Goal: Information Seeking & Learning: Learn about a topic

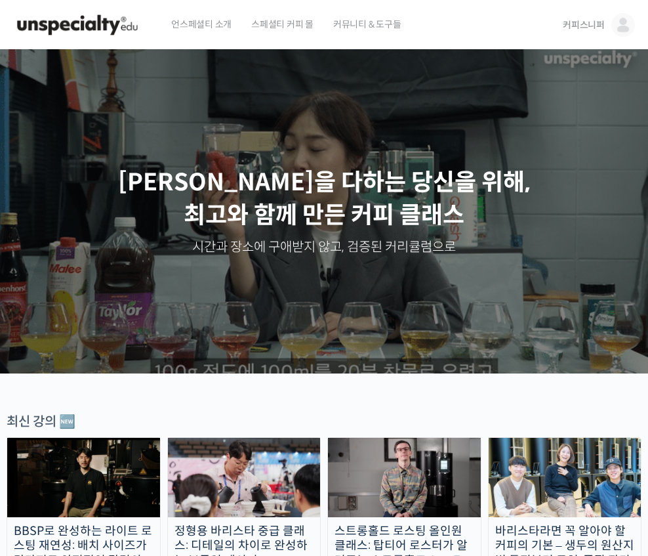
click at [625, 28] on img at bounding box center [624, 25] width 24 height 24
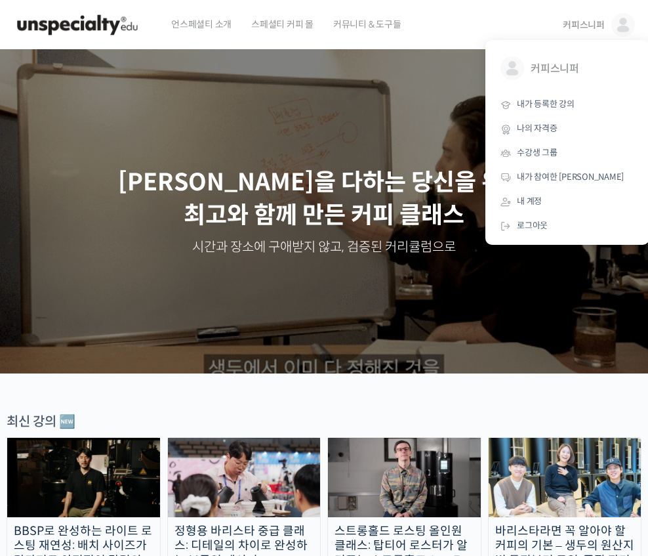
click at [562, 100] on span "내가 등록한 강의" at bounding box center [546, 103] width 58 height 11
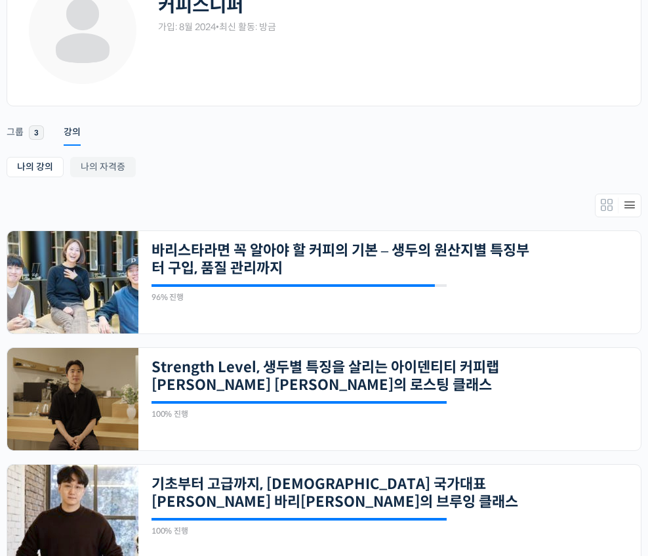
scroll to position [102, 0]
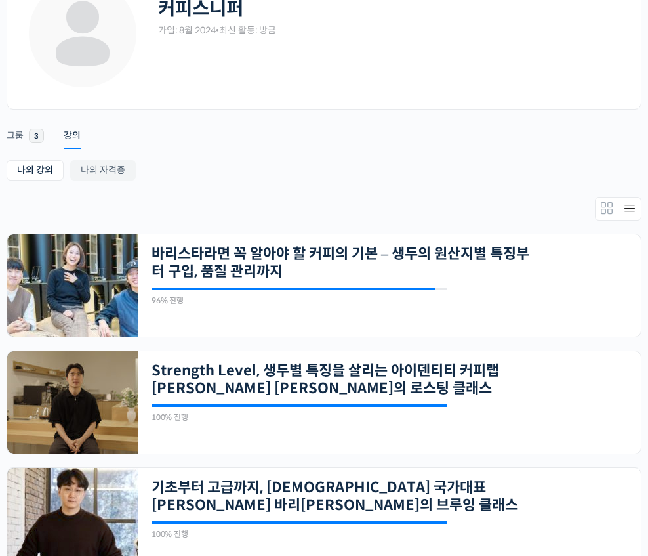
click at [598, 210] on link "Members directory secondary navigation" at bounding box center [607, 209] width 23 height 16
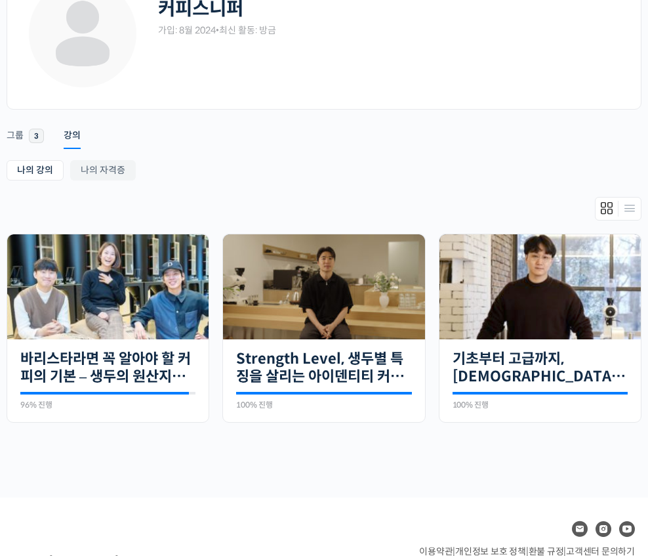
click at [626, 205] on icon "Members directory secondary navigation" at bounding box center [630, 209] width 16 height 16
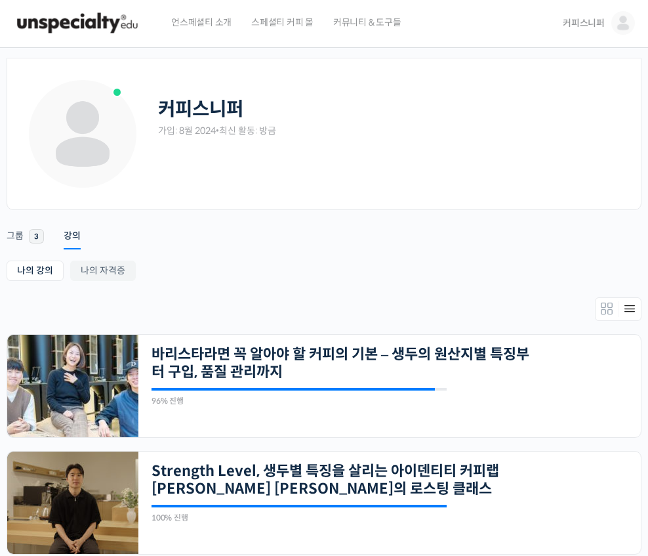
scroll to position [0, 0]
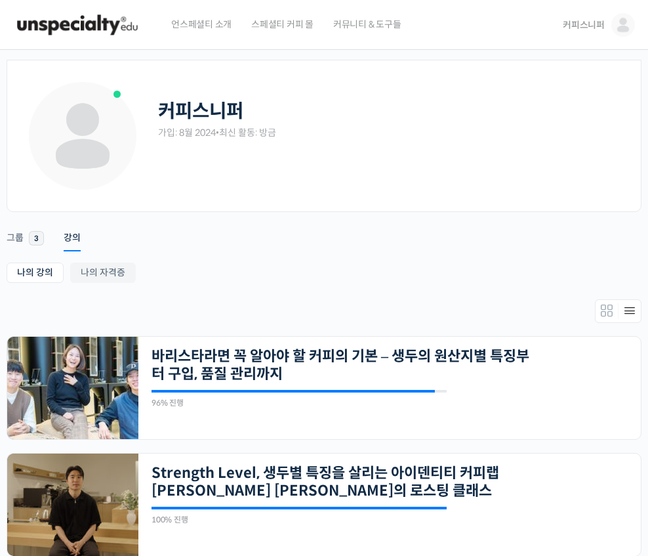
click at [133, 27] on img at bounding box center [77, 24] width 129 height 39
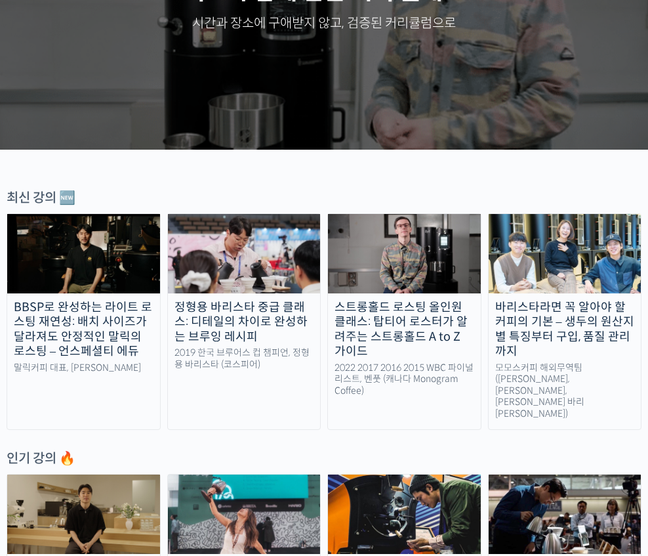
scroll to position [226, 0]
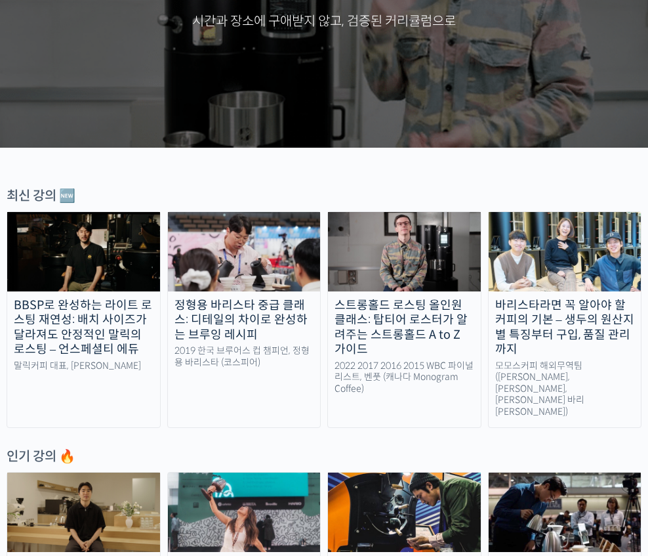
click at [419, 249] on img at bounding box center [404, 251] width 153 height 79
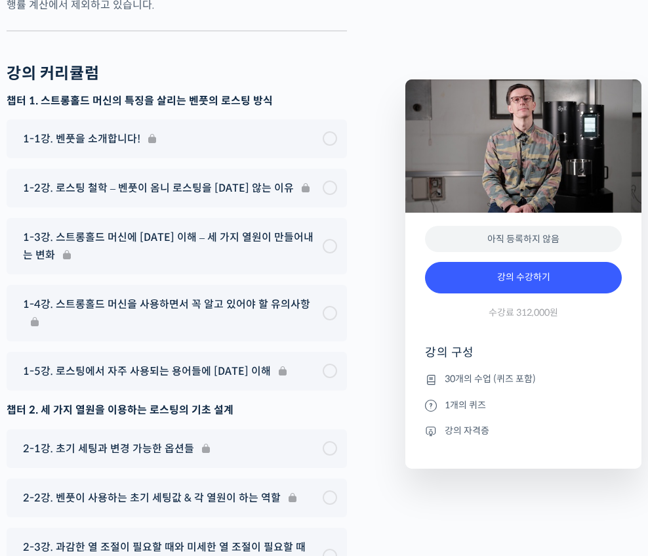
scroll to position [6000, 0]
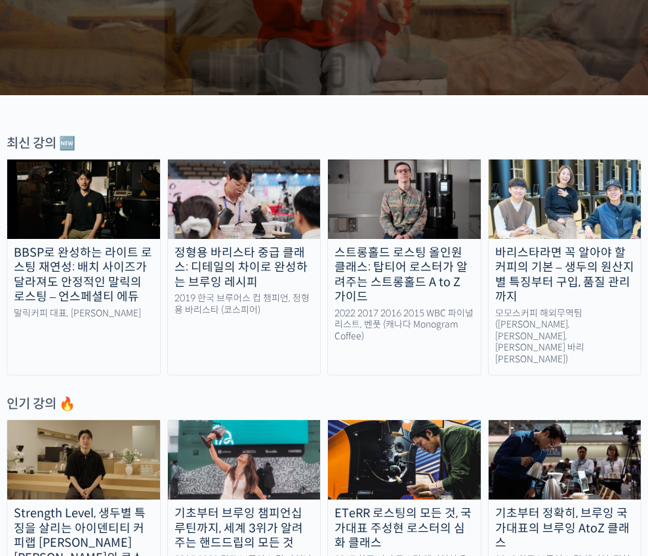
scroll to position [278, 0]
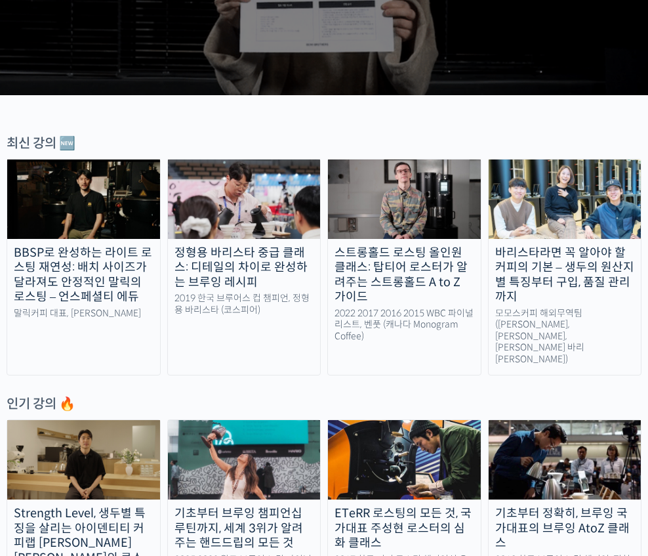
click at [290, 210] on img at bounding box center [244, 198] width 153 height 79
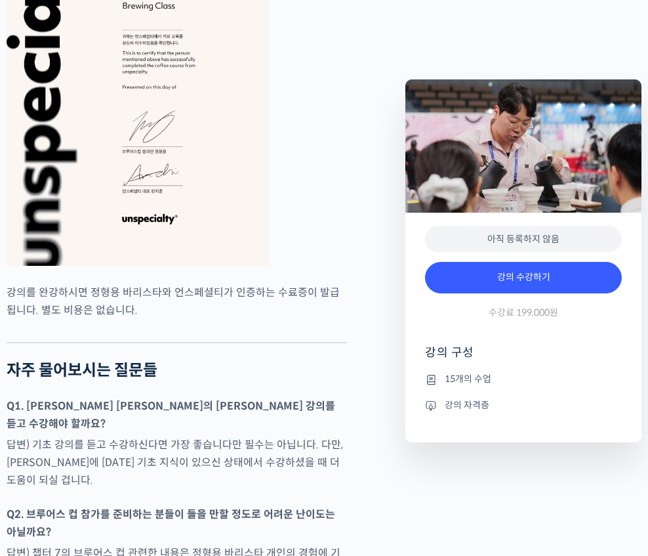
scroll to position [2761, 0]
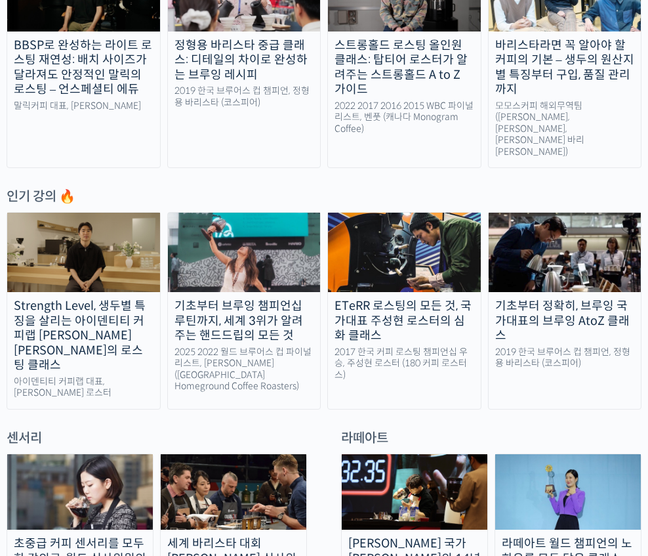
scroll to position [488, 0]
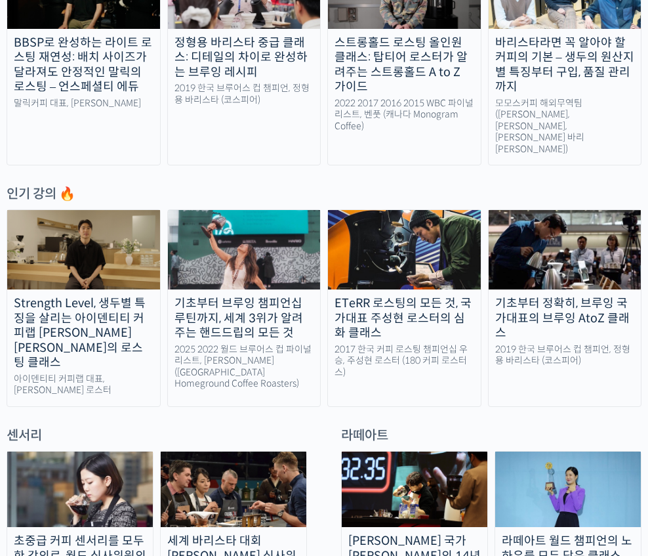
click at [572, 234] on img at bounding box center [565, 249] width 153 height 79
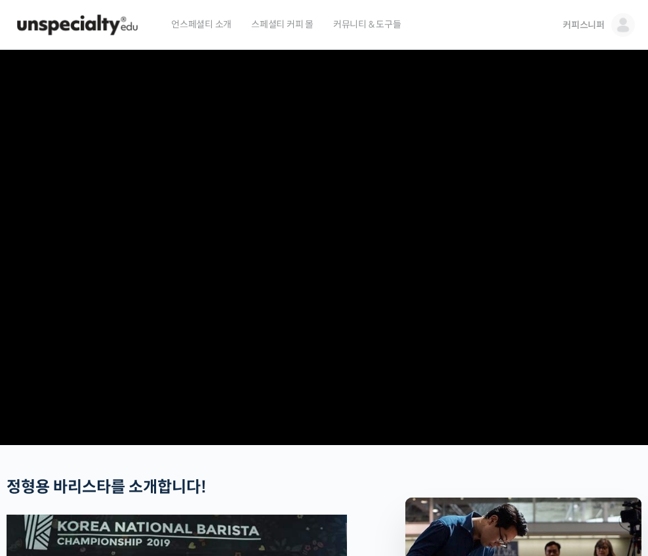
click at [587, 20] on span "커피스니퍼" at bounding box center [584, 25] width 42 height 12
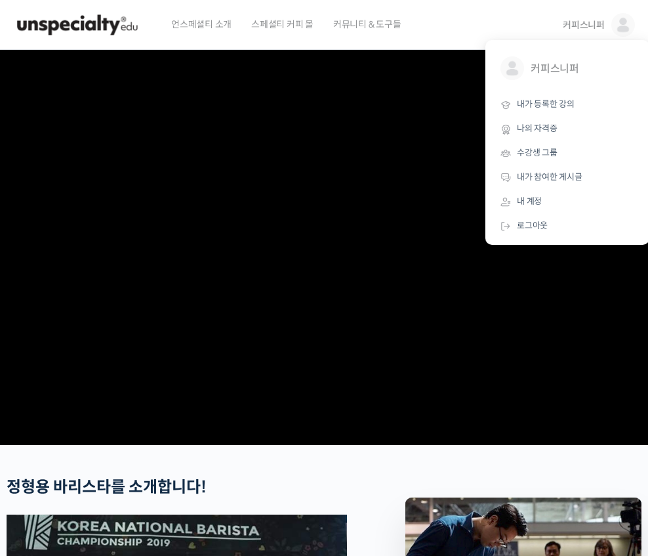
click at [562, 105] on span "내가 등록한 강의" at bounding box center [546, 103] width 58 height 11
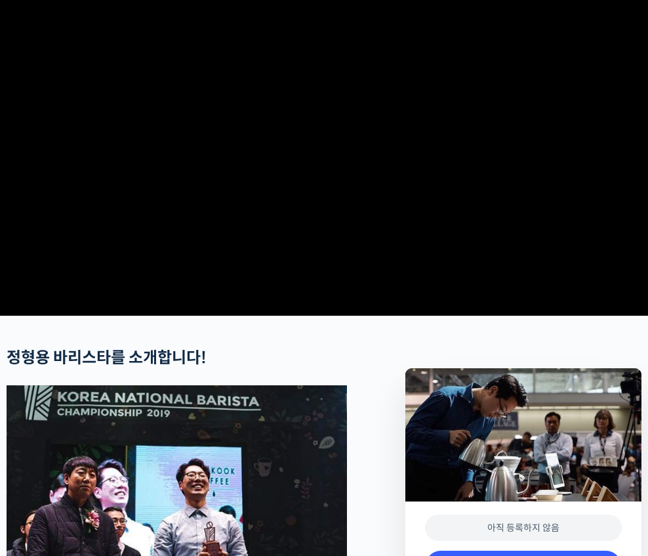
scroll to position [247, 0]
